Goal: Information Seeking & Learning: Find specific page/section

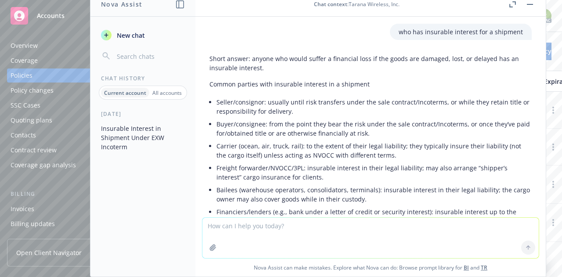
scroll to position [434, 0]
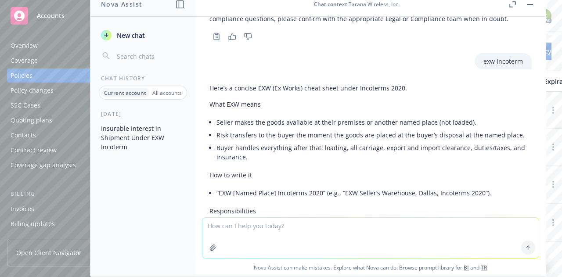
click at [530, 7] on button "button" at bounding box center [530, 4] width 11 height 11
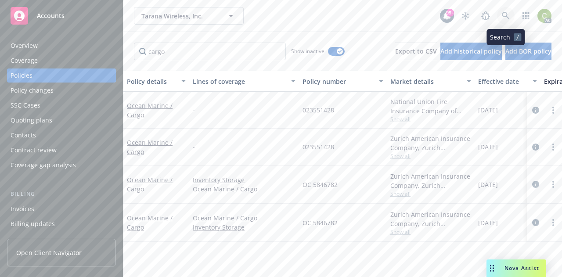
click at [501, 14] on link at bounding box center [506, 16] width 18 height 18
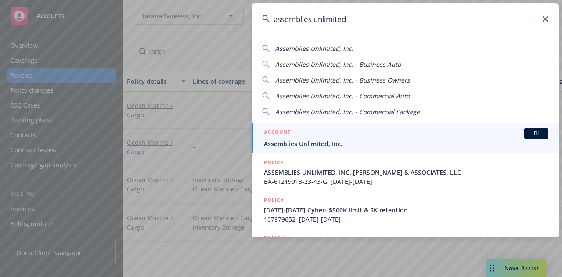
type input "assemblies unlimited"
click at [386, 137] on div "ACCOUNT BI" at bounding box center [406, 133] width 285 height 11
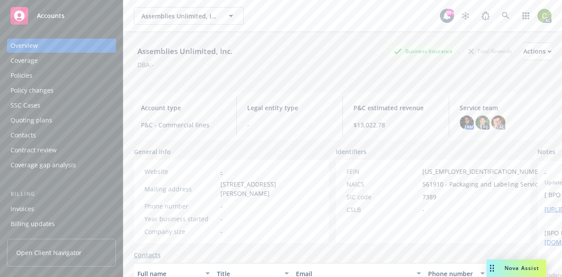
click at [62, 70] on div "Policies" at bounding box center [62, 76] width 102 height 14
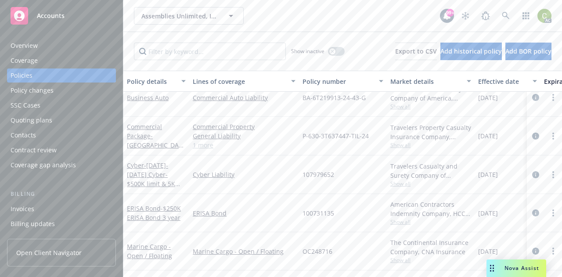
scroll to position [43, 0]
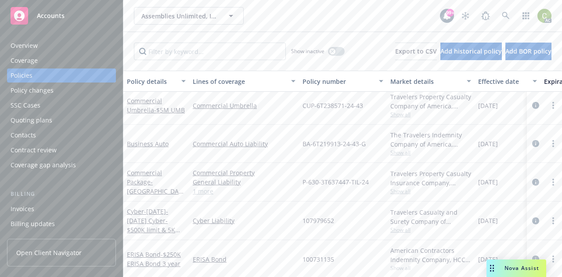
click at [209, 192] on link "1 more" at bounding box center [244, 191] width 103 height 9
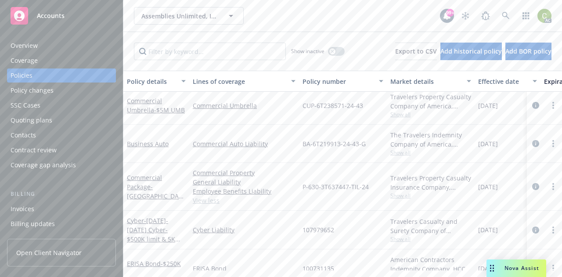
scroll to position [0, 0]
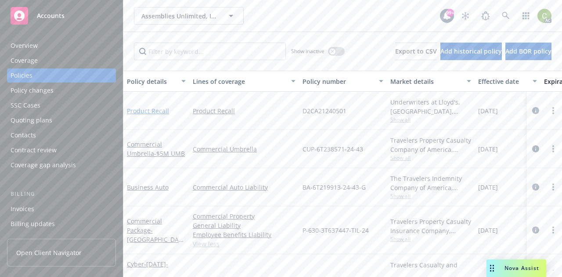
click at [148, 112] on link "Product Recall" at bounding box center [148, 111] width 42 height 8
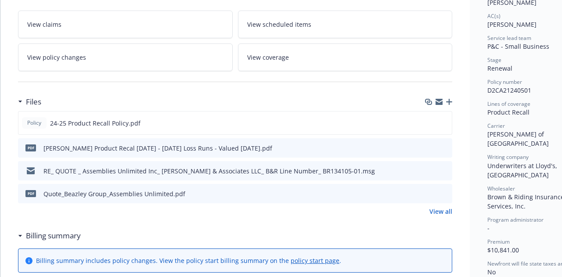
scroll to position [150, 0]
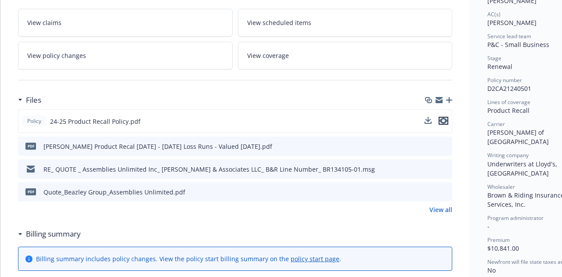
click at [444, 119] on icon "preview file" at bounding box center [444, 121] width 8 height 6
